Goal: Information Seeking & Learning: Check status

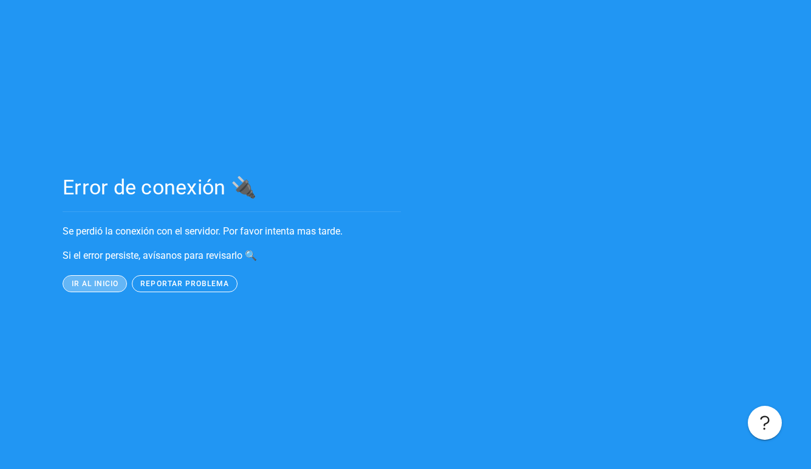
click at [102, 281] on span "ir al inicio" at bounding box center [94, 283] width 48 height 9
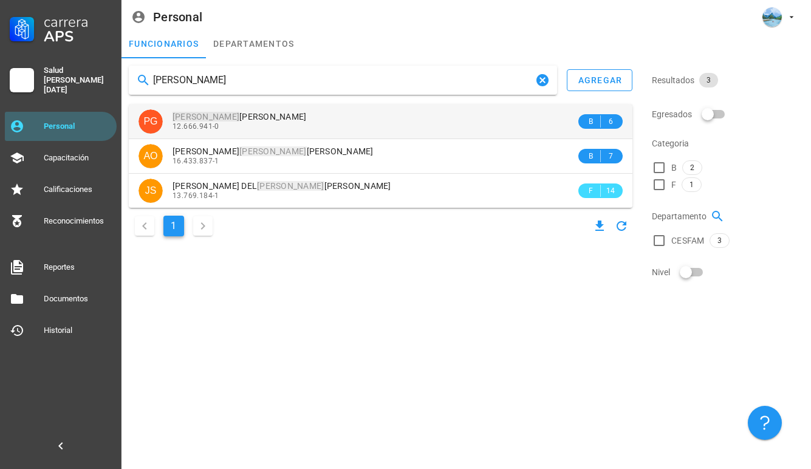
type input "[PERSON_NAME]"
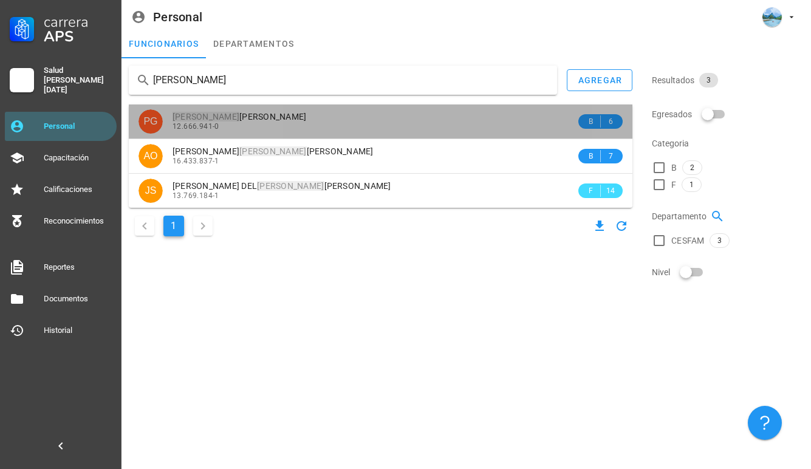
click at [281, 115] on span "[PERSON_NAME]" at bounding box center [239, 117] width 134 height 10
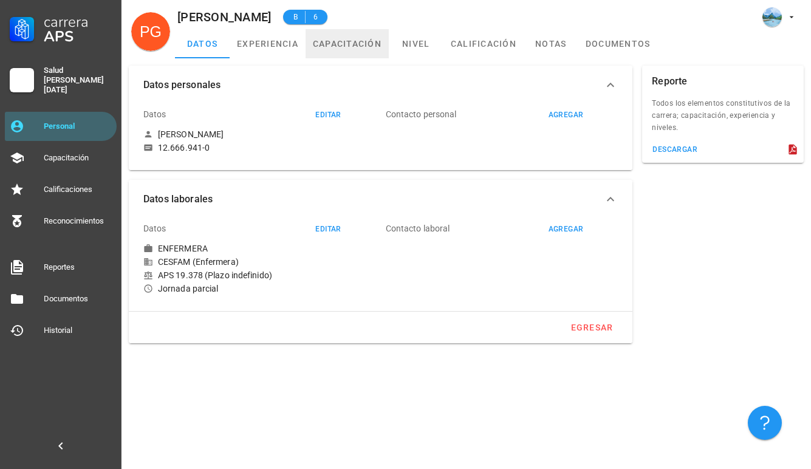
click at [356, 46] on link "capacitación" at bounding box center [346, 43] width 83 height 29
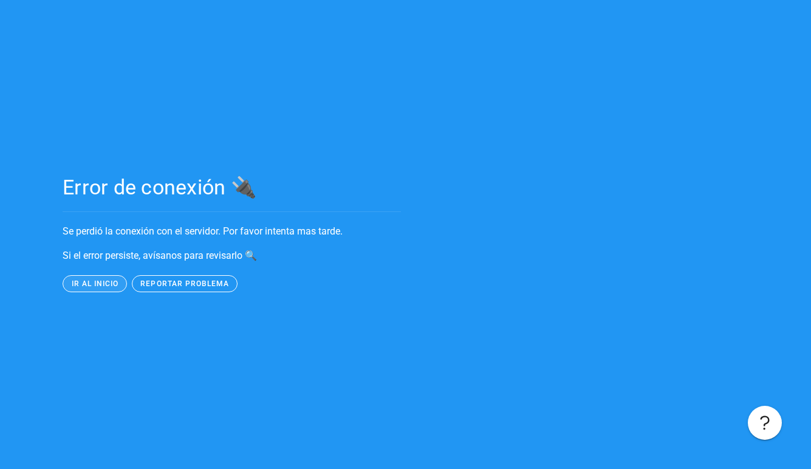
click at [110, 276] on button "ir al inicio" at bounding box center [95, 283] width 64 height 17
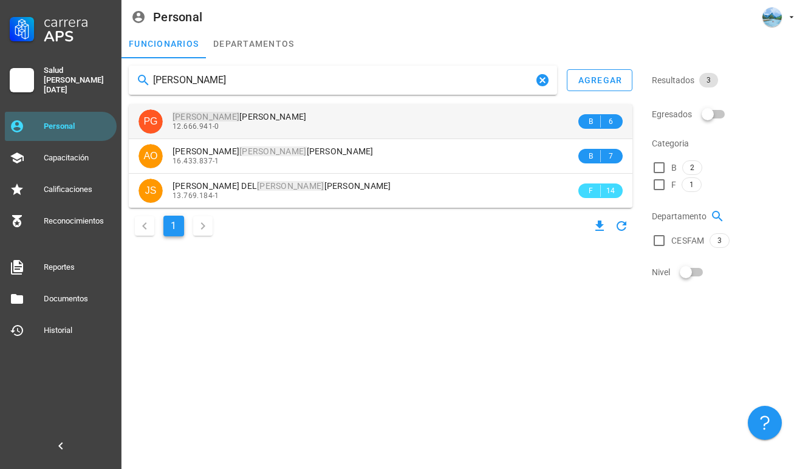
type input "[PERSON_NAME]"
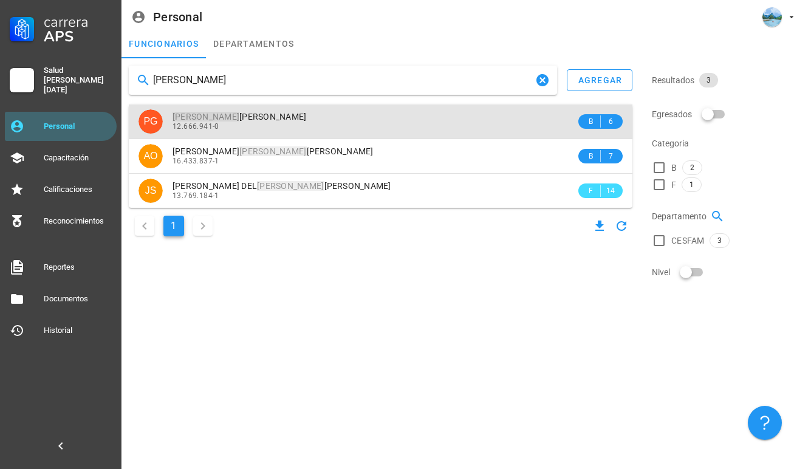
click at [256, 124] on div "12.666.941-0" at bounding box center [373, 126] width 403 height 9
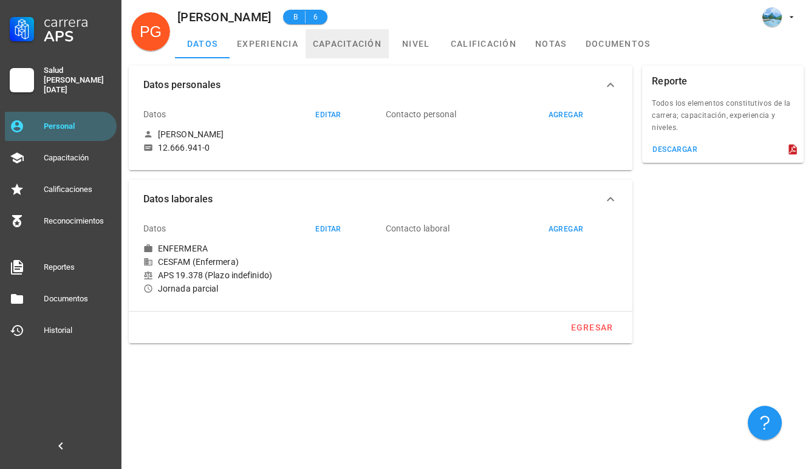
click at [350, 47] on link "capacitación" at bounding box center [346, 43] width 83 height 29
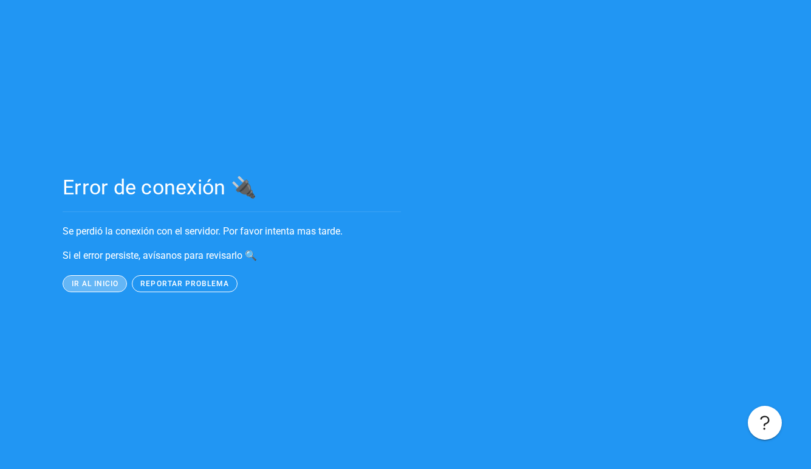
click at [107, 287] on span "ir al inicio" at bounding box center [94, 283] width 48 height 9
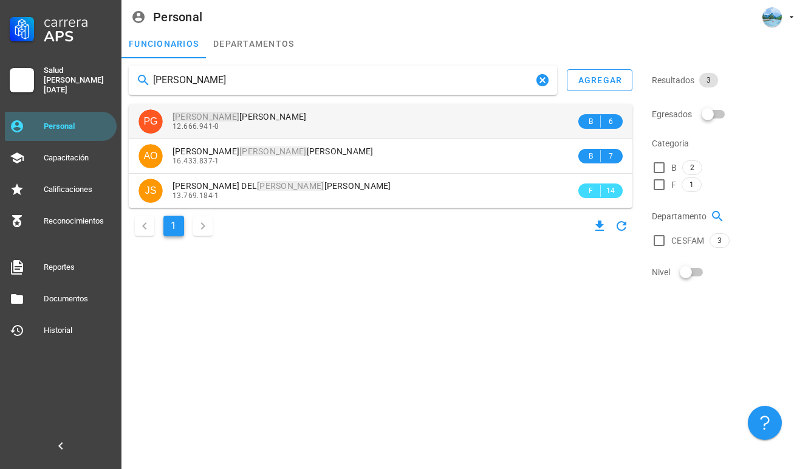
type input "[PERSON_NAME]"
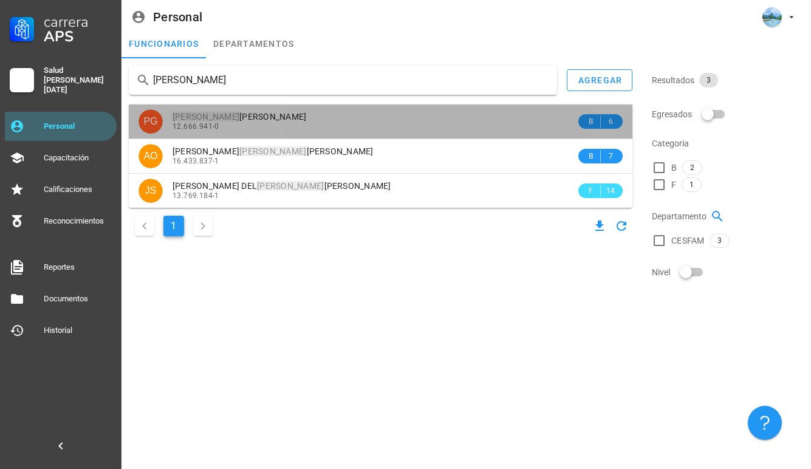
click at [284, 111] on div "[PERSON_NAME] 12.666.941-0" at bounding box center [373, 120] width 403 height 33
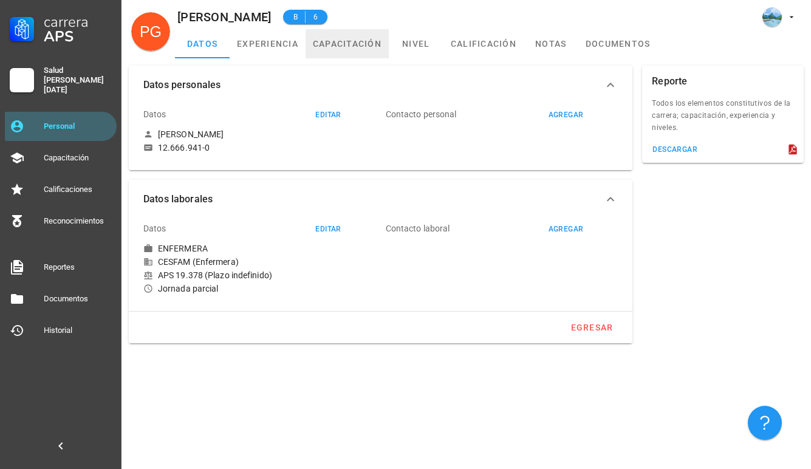
click at [356, 41] on link "capacitación" at bounding box center [346, 43] width 83 height 29
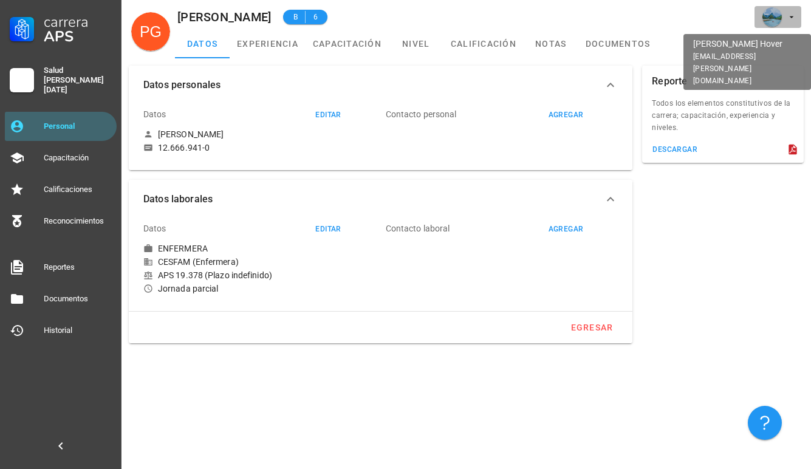
click at [608, 18] on icon "button" at bounding box center [791, 17] width 4 height 2
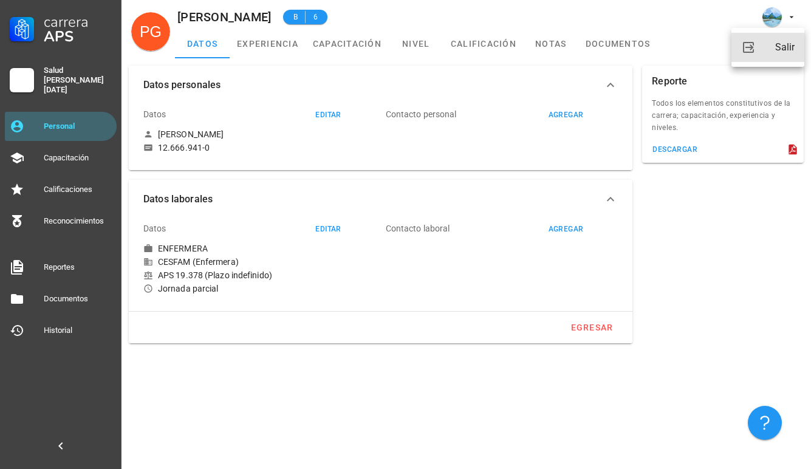
click at [608, 43] on div "Salir" at bounding box center [784, 47] width 19 height 24
